Goal: Information Seeking & Learning: Learn about a topic

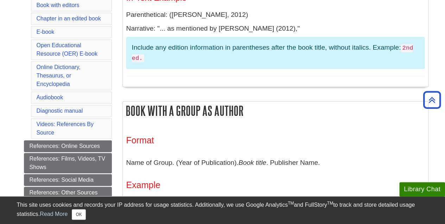
scroll to position [279, 0]
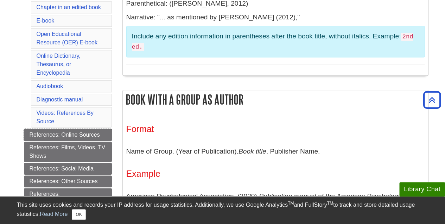
click at [73, 129] on link "References: Online Sources" at bounding box center [68, 135] width 88 height 12
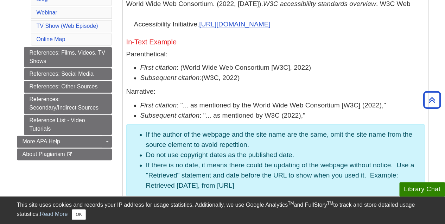
scroll to position [492, 0]
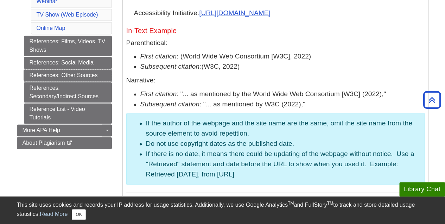
click at [76, 69] on link "References: Other Sources" at bounding box center [68, 75] width 88 height 12
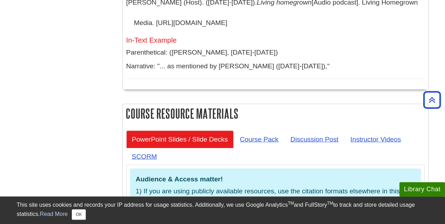
scroll to position [2039, 0]
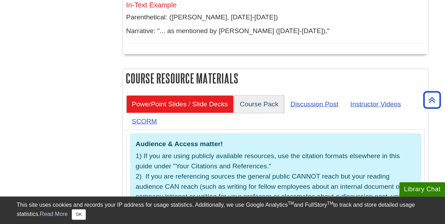
click at [266, 95] on link "Course Pack" at bounding box center [259, 103] width 50 height 17
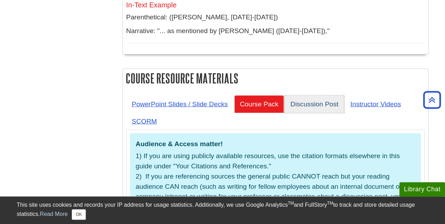
click at [315, 95] on link "Discussion Post" at bounding box center [313, 103] width 59 height 17
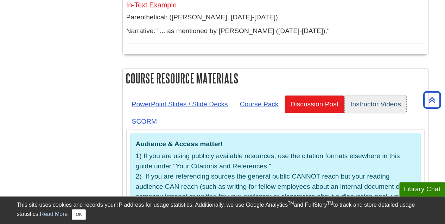
click at [363, 95] on link "Instructor Videos" at bounding box center [376, 103] width 62 height 17
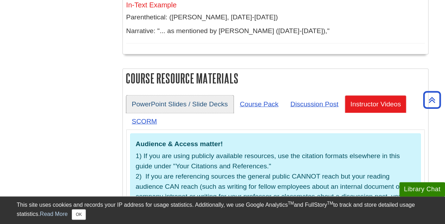
click at [174, 95] on link "PowerPoint Slides / Slide Decks" at bounding box center [179, 103] width 107 height 17
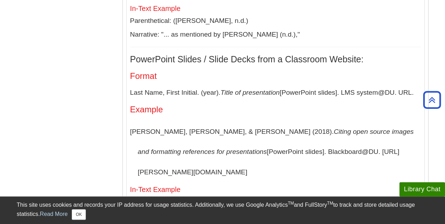
scroll to position [2531, 0]
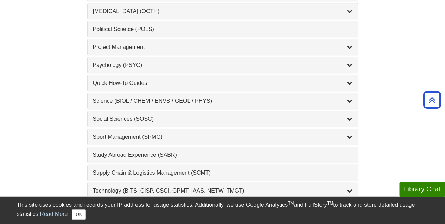
scroll to position [738, 0]
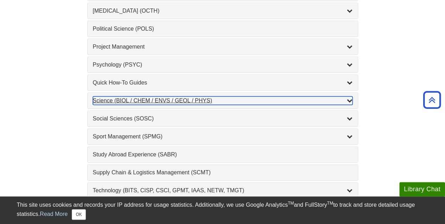
click at [264, 96] on div "Science (BIOL / CHEM / ENVS / GEOL / PHYS) , 7 guides" at bounding box center [222, 100] width 259 height 8
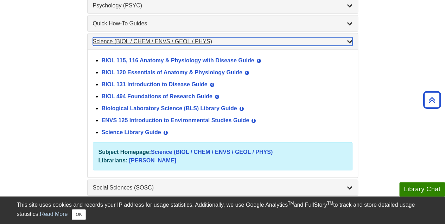
scroll to position [809, 0]
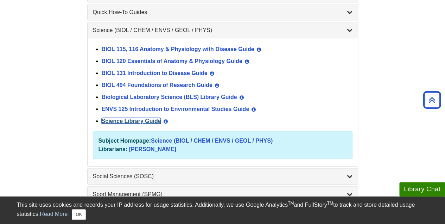
click at [118, 118] on link "Science Library Guide" at bounding box center [131, 121] width 59 height 6
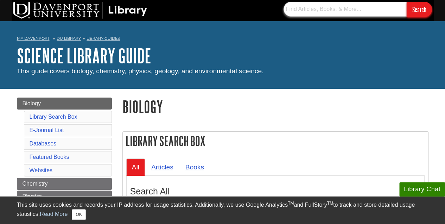
click at [306, 14] on input "text" at bounding box center [344, 9] width 123 height 15
type input "biol 110L"
click at [406, 2] on input "Search" at bounding box center [418, 9] width 25 height 15
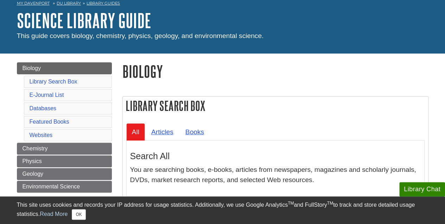
scroll to position [70, 0]
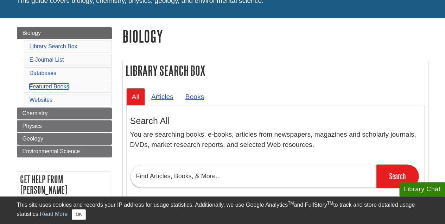
click at [40, 87] on link "Featured Books" at bounding box center [50, 86] width 40 height 6
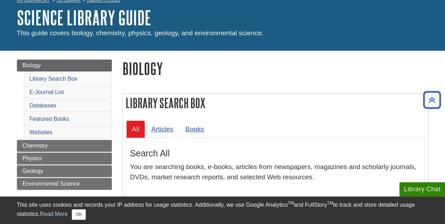
scroll to position [35, 0]
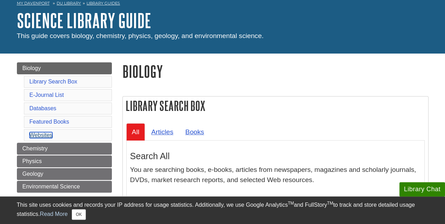
click at [39, 133] on link "Websites" at bounding box center [41, 135] width 23 height 6
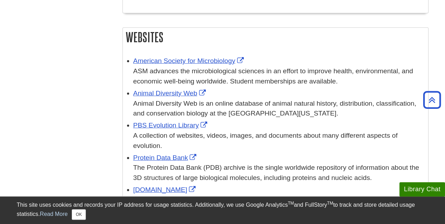
scroll to position [922, 0]
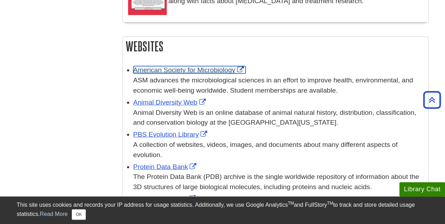
click at [189, 69] on link "American Society for Microbiology" at bounding box center [189, 69] width 112 height 7
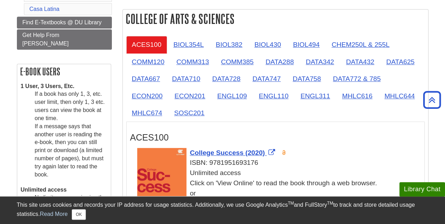
scroll to position [176, 0]
